Goal: Information Seeking & Learning: Learn about a topic

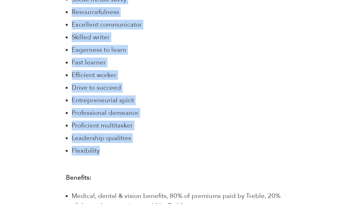
click at [196, 95] on li "Entrepreneurial spirit" at bounding box center [179, 100] width 215 height 10
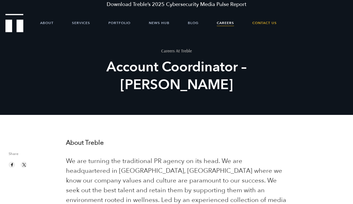
click at [232, 23] on link "Careers" at bounding box center [225, 22] width 17 height 17
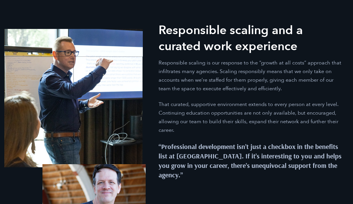
scroll to position [648, 0]
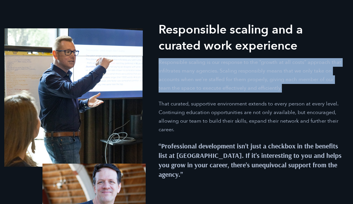
drag, startPoint x: 160, startPoint y: 62, endPoint x: 290, endPoint y: 86, distance: 133.2
click at [290, 87] on p "Responsible scaling is our response to the “growth at all costs” approach that …" at bounding box center [249, 75] width 183 height 34
copy p "Responsible scaling is our response to the “growth at all costs” approach that …"
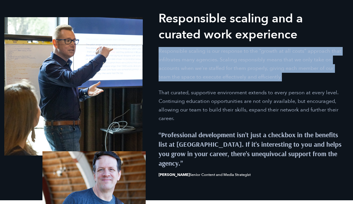
scroll to position [658, 0]
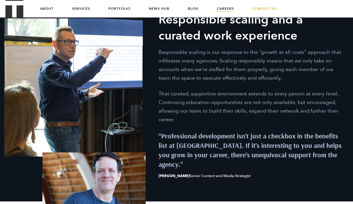
click at [238, 62] on p "Responsible scaling is our response to the “growth at all costs” approach that …" at bounding box center [249, 65] width 183 height 34
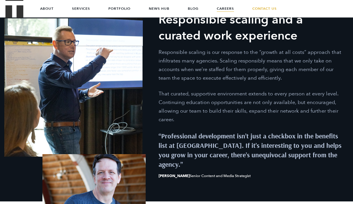
scroll to position [632, 0]
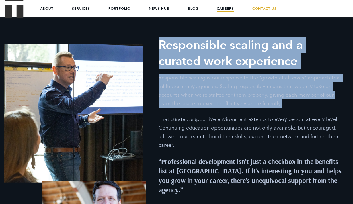
drag, startPoint x: 159, startPoint y: 45, endPoint x: 288, endPoint y: 104, distance: 141.4
click at [288, 104] on div "Responsible scaling and a curated work experience Responsible scaling is our re…" at bounding box center [250, 120] width 206 height 167
copy div "Responsible scaling and a curated work experience Responsible scaling is our re…"
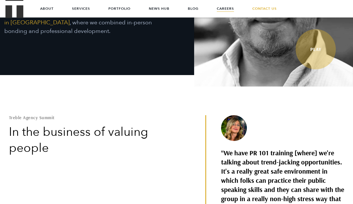
scroll to position [0, 0]
